Goal: Find specific fact: Find specific fact

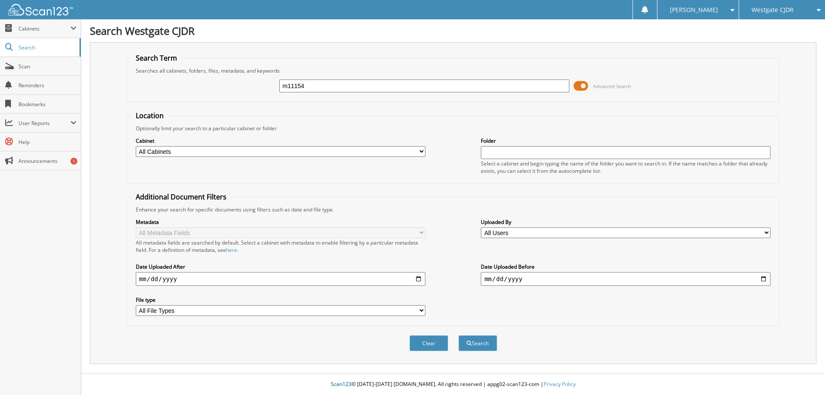
type input "m11154"
click at [459, 335] on button "Search" at bounding box center [478, 343] width 39 height 16
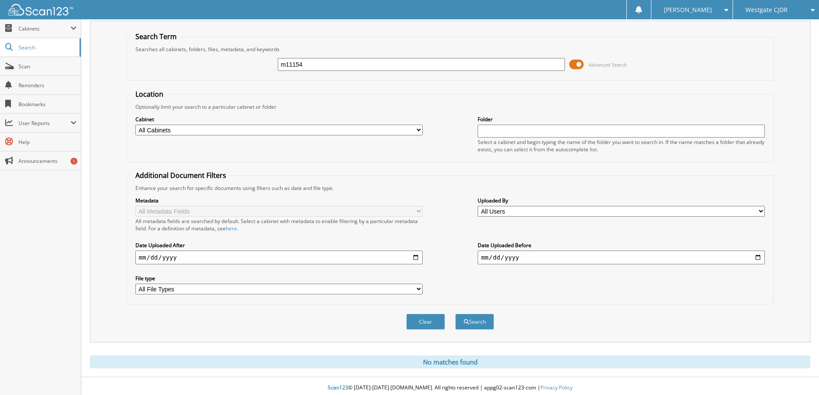
scroll to position [25, 0]
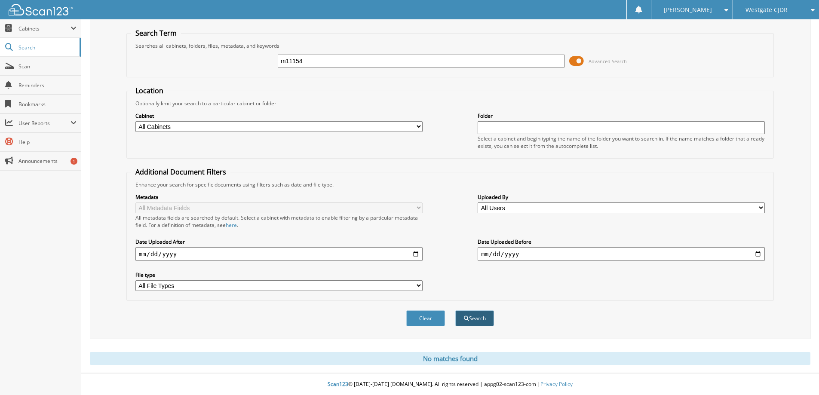
click at [472, 312] on button "Search" at bounding box center [474, 318] width 39 height 16
